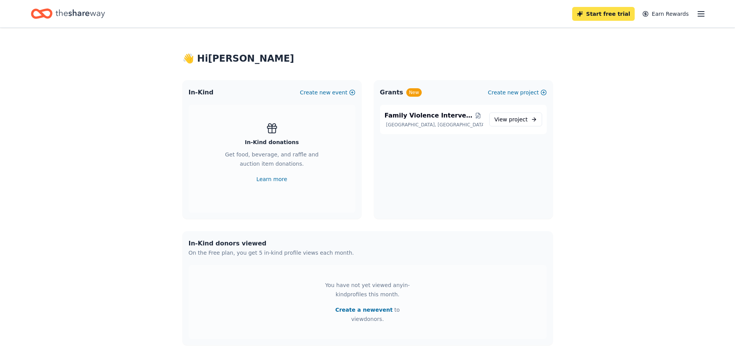
click at [602, 13] on link "Start free trial" at bounding box center [603, 14] width 62 height 14
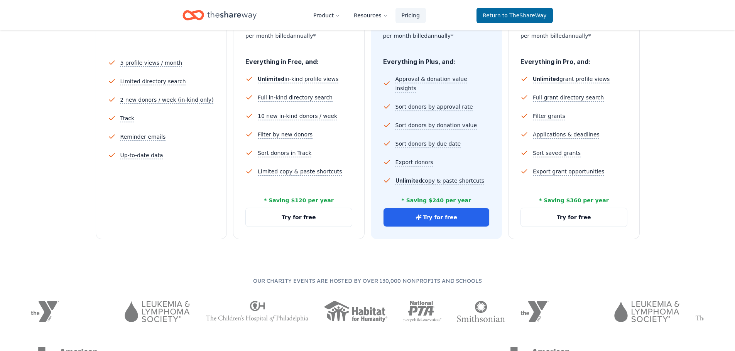
scroll to position [216, 0]
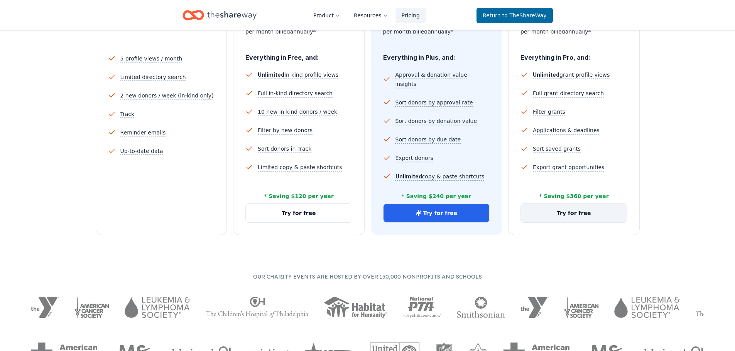
click at [568, 214] on button "Try for free" at bounding box center [574, 213] width 106 height 19
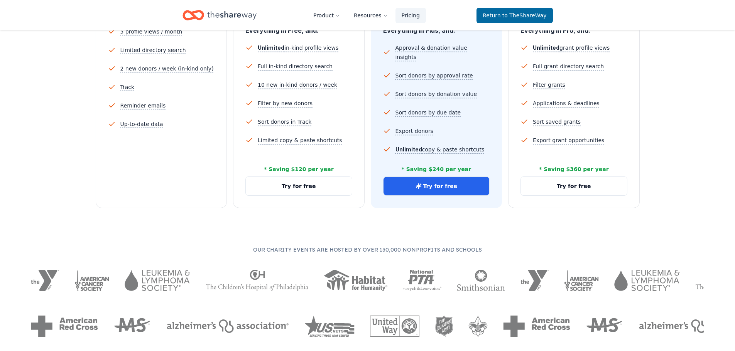
scroll to position [153, 0]
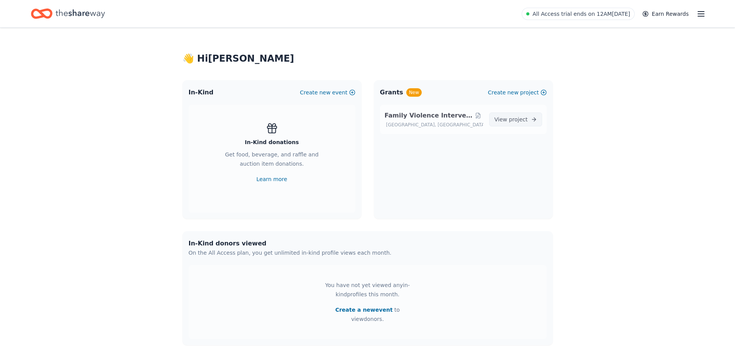
click at [514, 120] on span "project" at bounding box center [518, 119] width 19 height 6
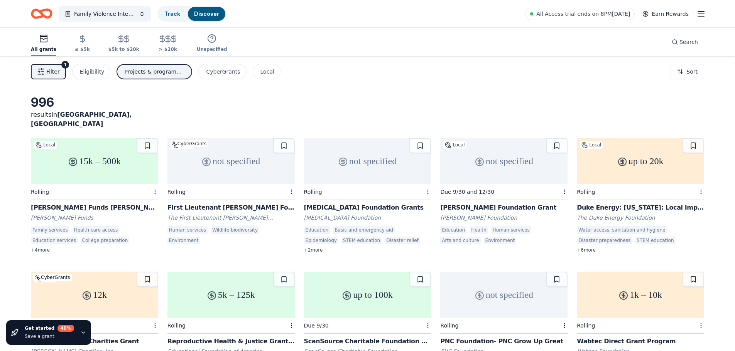
click at [481, 203] on div "Daniel-Mickel Foundation Grant" at bounding box center [503, 207] width 127 height 9
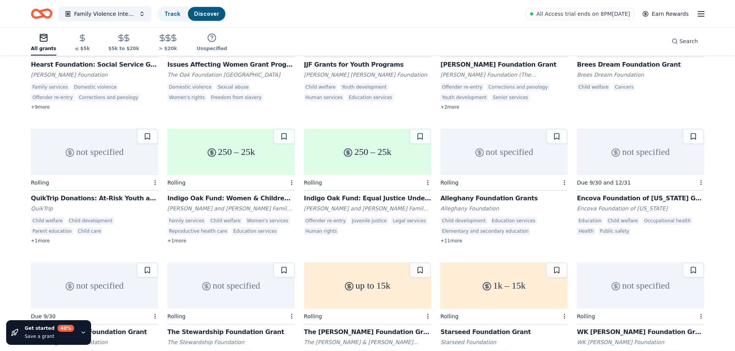
scroll to position [685, 0]
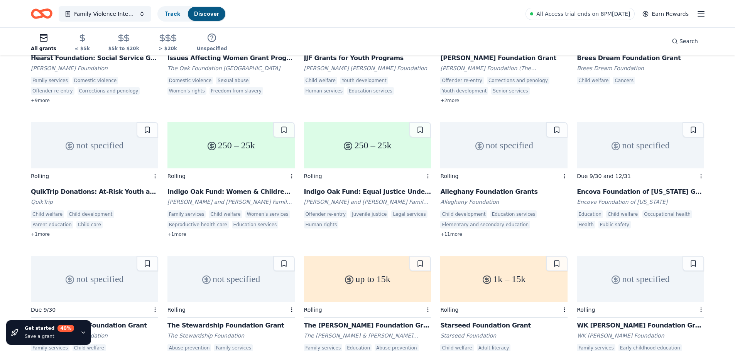
click at [361, 187] on div "Indigo Oak Fund: Equal Justice Under the Law" at bounding box center [367, 191] width 127 height 9
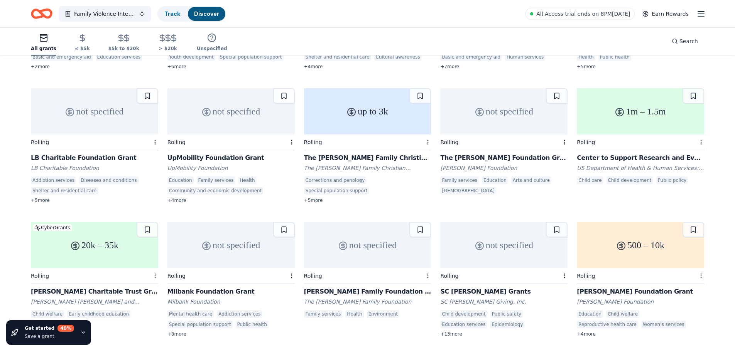
scroll to position [1050, 0]
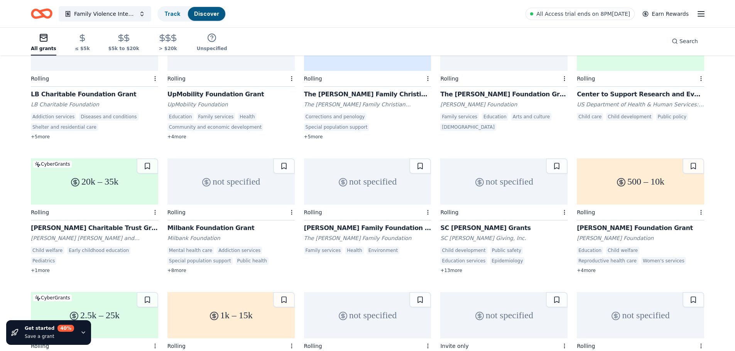
click at [652, 224] on div "Karen Colina Wilson Foundation Grant" at bounding box center [639, 228] width 127 height 9
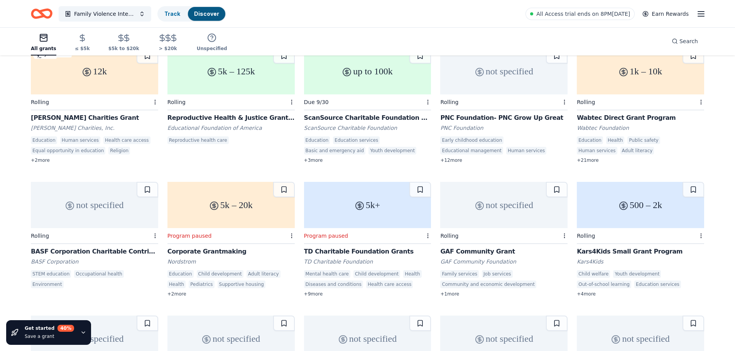
scroll to position [231, 0]
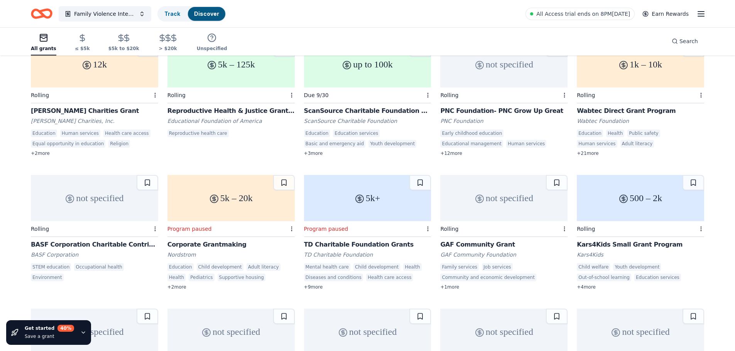
click at [472, 240] on div "GAF Community Grant" at bounding box center [503, 244] width 127 height 9
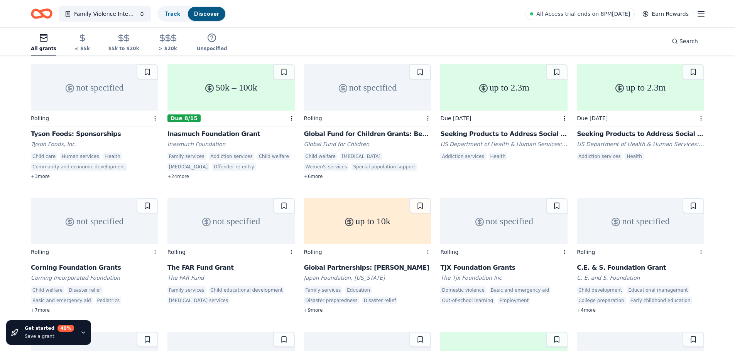
scroll to position [1513, 0]
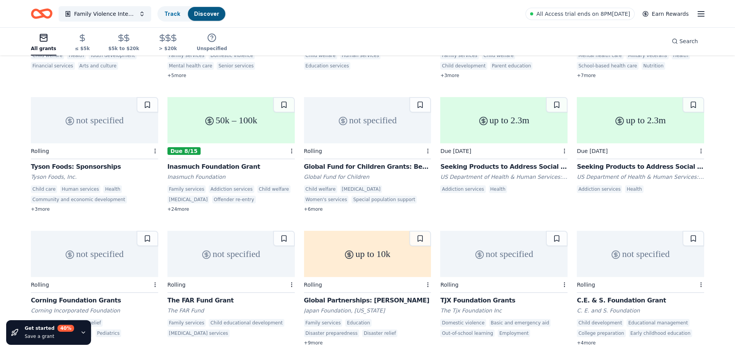
click at [189, 162] on div "Inasmuch Foundation Grant" at bounding box center [230, 166] width 127 height 9
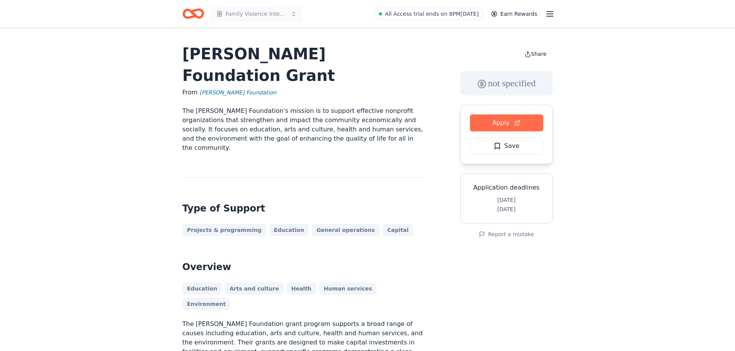
click at [501, 123] on button "Apply" at bounding box center [506, 123] width 73 height 17
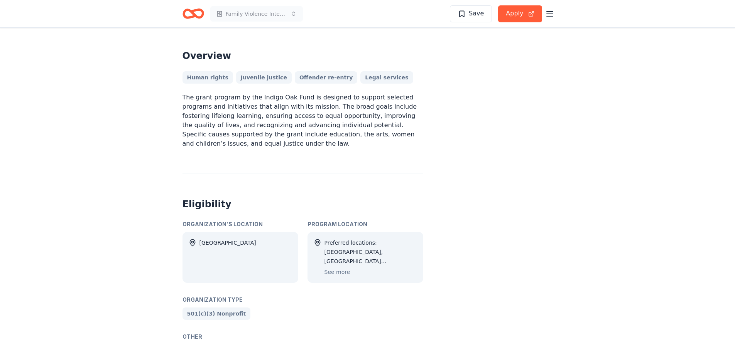
scroll to position [224, 0]
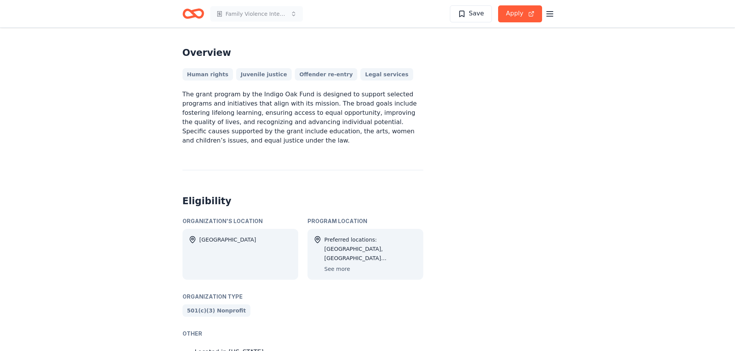
click at [340, 268] on button "See more" at bounding box center [337, 269] width 26 height 9
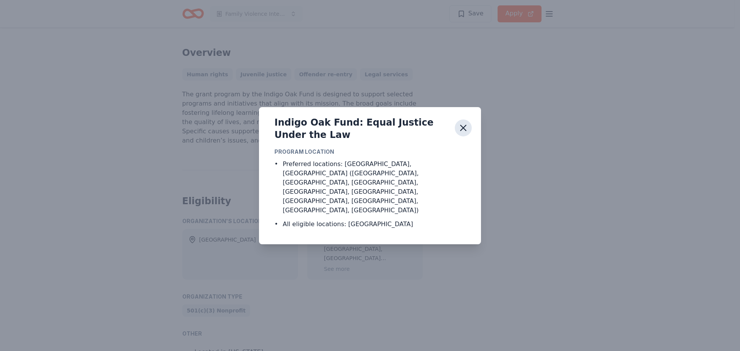
click at [463, 131] on icon "button" at bounding box center [463, 127] width 5 height 5
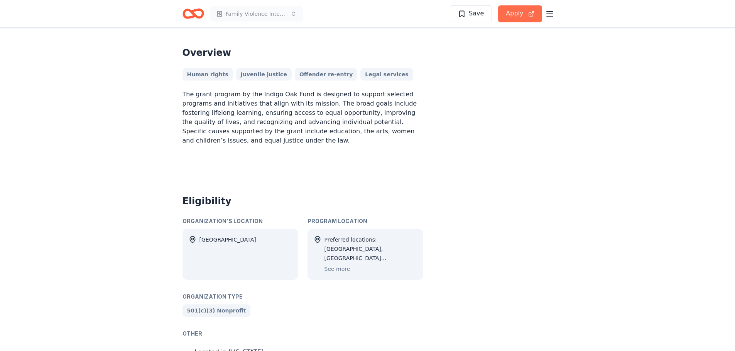
click at [521, 15] on button "Apply" at bounding box center [520, 13] width 44 height 17
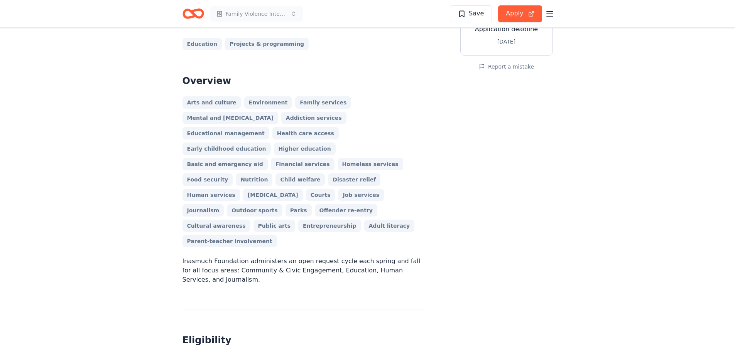
scroll to position [298, 0]
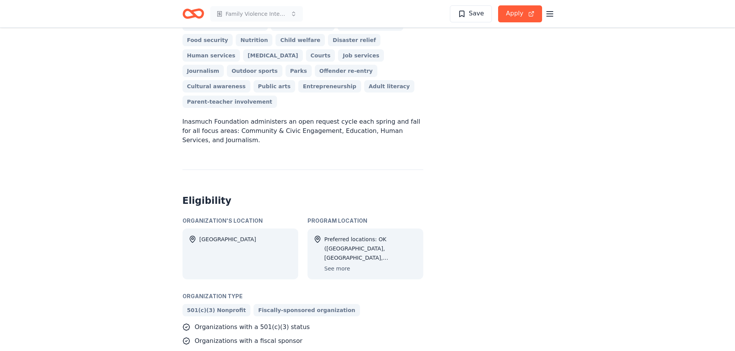
click at [337, 264] on button "See more" at bounding box center [337, 268] width 26 height 9
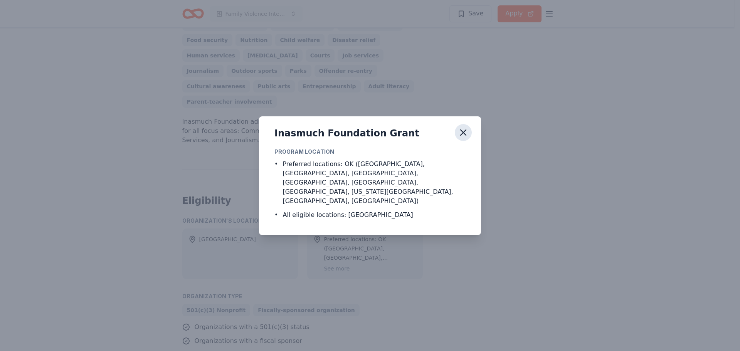
click at [463, 135] on icon "button" at bounding box center [463, 132] width 11 height 11
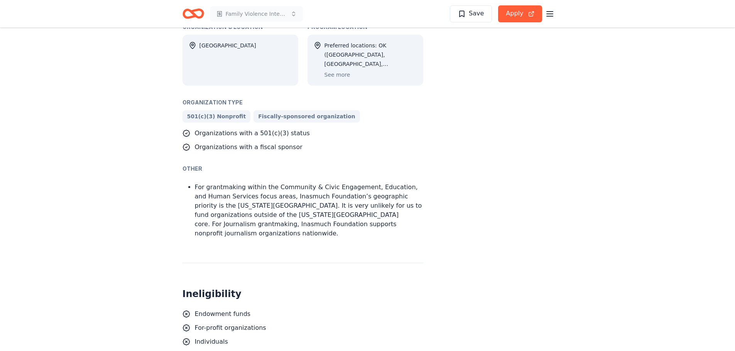
scroll to position [494, 0]
